Goal: Task Accomplishment & Management: Complete application form

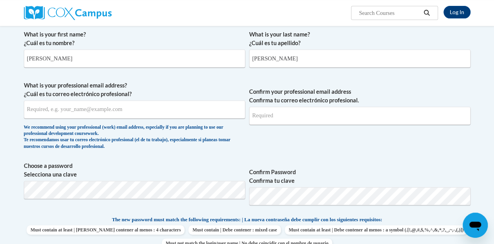
type input "[PERSON_NAME]"
click at [204, 110] on input "What is your professional email address? ¿Cuál es tu correo electrónico profesi…" at bounding box center [134, 109] width 221 height 18
type input "[EMAIL_ADDRESS][DOMAIN_NAME][PERSON_NAME]"
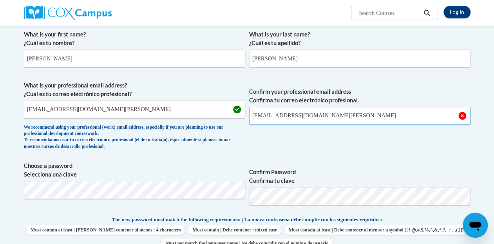
type input "[EMAIL_ADDRESS][DOMAIN_NAME][PERSON_NAME]"
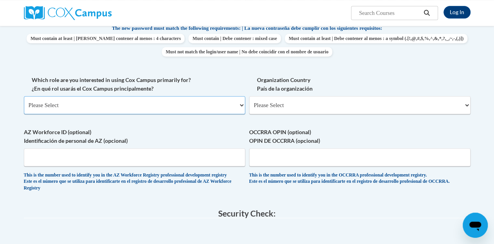
scroll to position [340, 0]
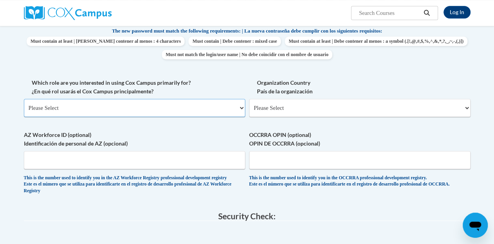
click at [196, 108] on select "Please Select College/University | Colegio/Universidad Community/Nonprofit Part…" at bounding box center [134, 108] width 221 height 18
select select "fbf2d438-af2f-41f8-98f1-81c410e29de3"
click at [24, 99] on select "Please Select College/University | Colegio/Universidad Community/Nonprofit Part…" at bounding box center [134, 108] width 221 height 18
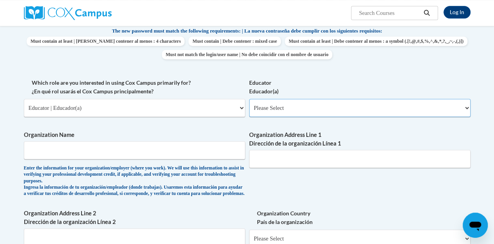
click at [275, 112] on select "Please Select Early Learning/Daycare Teacher/Family Home Care Provider | Maestr…" at bounding box center [359, 108] width 221 height 18
select select "8e40623d-54d0-45cd-9f92-5df65cd3f8cf"
click at [249, 99] on select "Please Select Early Learning/Daycare Teacher/Family Home Care Provider | Maestr…" at bounding box center [359, 108] width 221 height 18
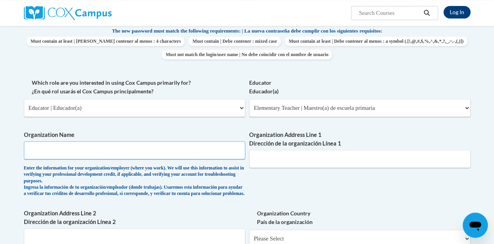
click at [207, 147] on input "Organization Name" at bounding box center [134, 150] width 221 height 18
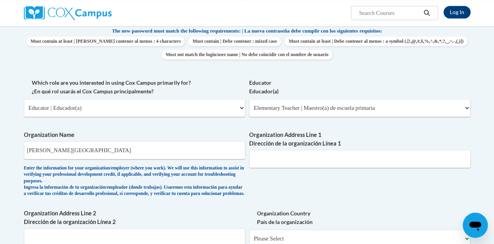
click at [333, 168] on div "Organization Address Line 1 Dirección de la organización Línea 1" at bounding box center [359, 151] width 221 height 43
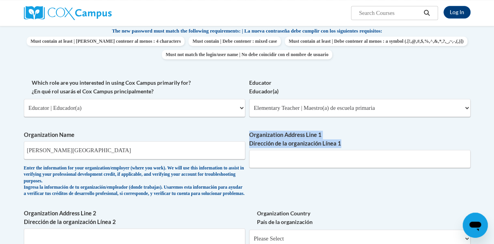
click at [333, 168] on div "Organization Address Line 1 Dirección de la organización Línea 1" at bounding box center [359, 151] width 221 height 43
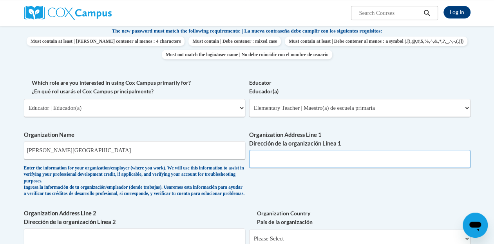
click at [331, 158] on input "Organization Address Line 1 Dirección de la organización Línea 1" at bounding box center [359, 159] width 221 height 18
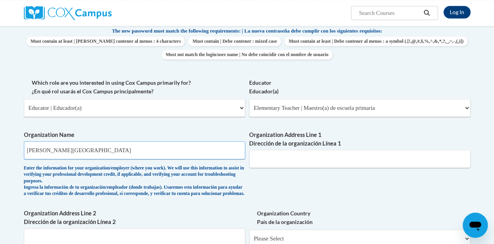
type input "[PERSON_NAME][GEOGRAPHIC_DATA]"
